Goal: Use online tool/utility

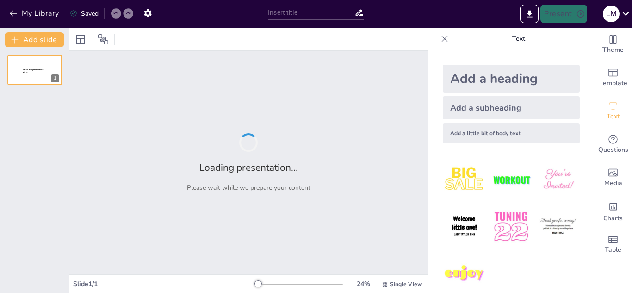
type input "New Sendsteps"
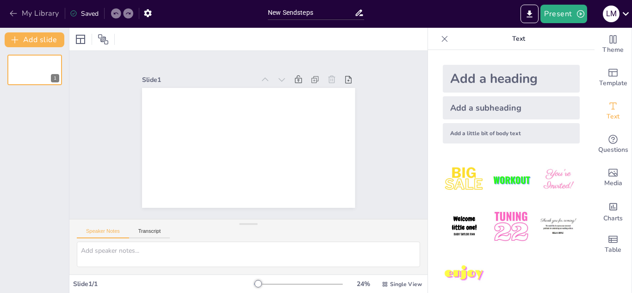
click at [11, 18] on button "My Library" at bounding box center [35, 13] width 56 height 15
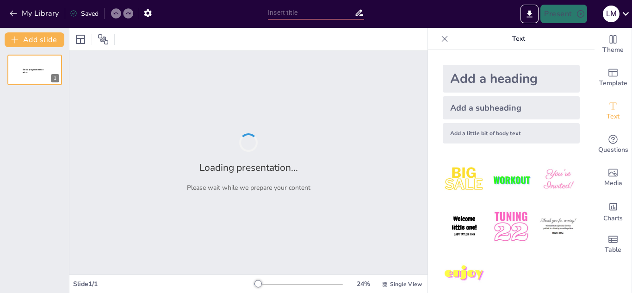
type input "New Sendsteps"
